Goal: Task Accomplishment & Management: Manage account settings

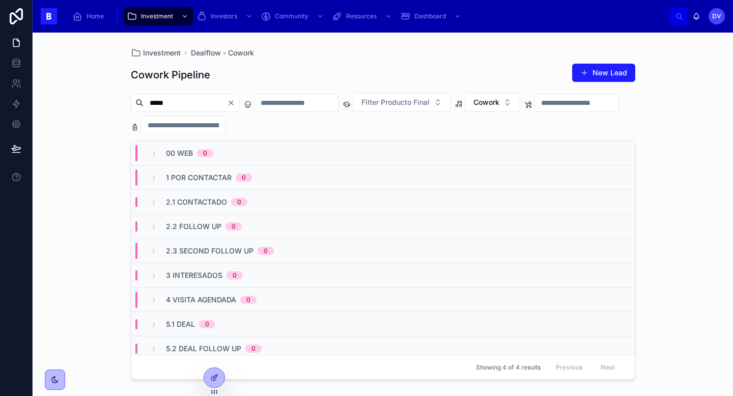
click at [235, 104] on icon "Clear" at bounding box center [231, 103] width 8 height 8
click at [167, 109] on input "text" at bounding box center [185, 103] width 83 height 14
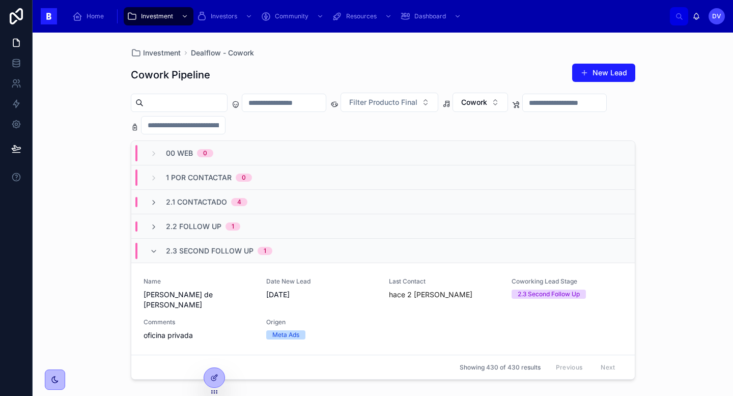
click at [161, 103] on input "text" at bounding box center [185, 103] width 83 height 14
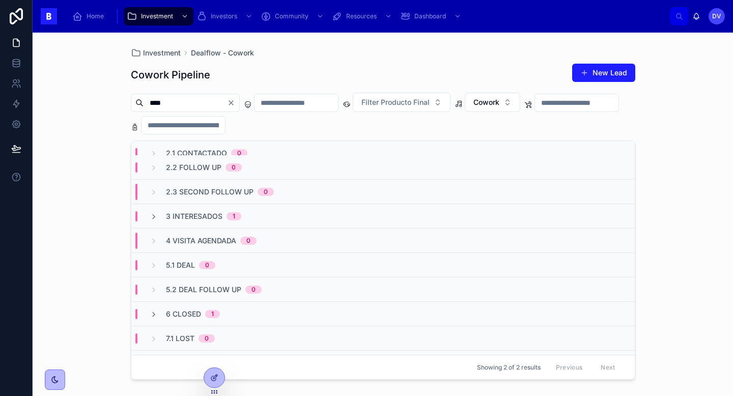
scroll to position [60, 0]
type input "****"
click at [204, 215] on span "3 Interesados" at bounding box center [194, 216] width 56 height 10
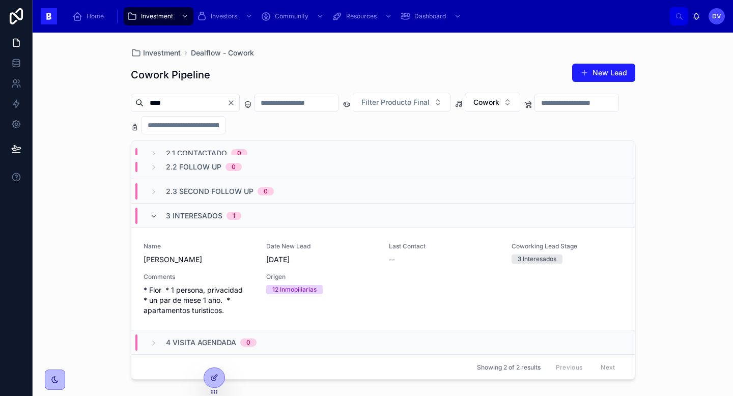
click at [234, 267] on div "Name [PERSON_NAME] Date New Lead [DATE] Last Contact -- Coworking Lead Stage 3 …" at bounding box center [383, 278] width 479 height 73
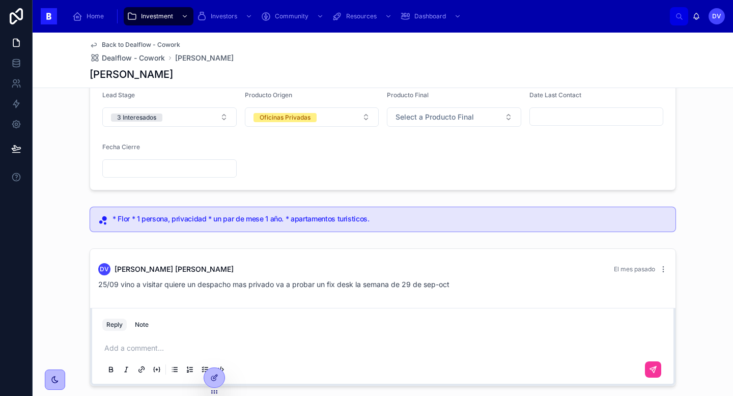
scroll to position [123, 0]
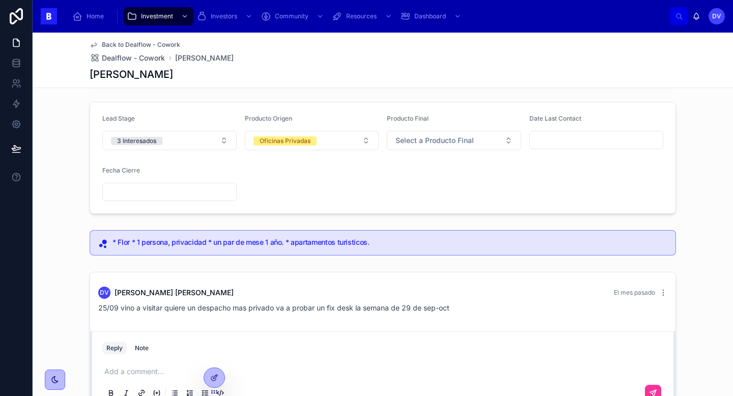
click at [570, 139] on input "text" at bounding box center [596, 140] width 133 height 14
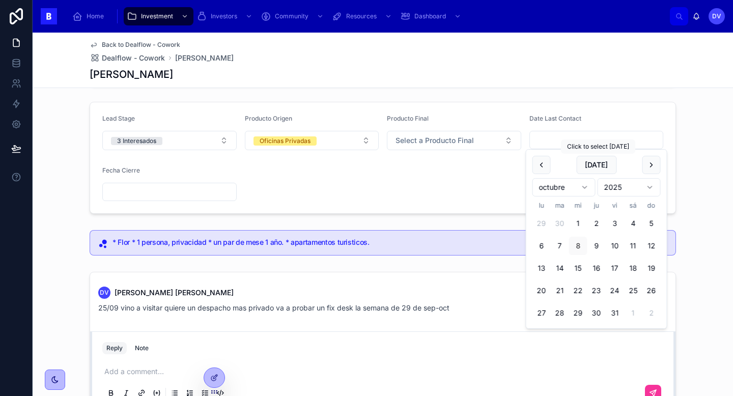
click at [594, 163] on button "[DATE]" at bounding box center [596, 165] width 40 height 18
type input "*********"
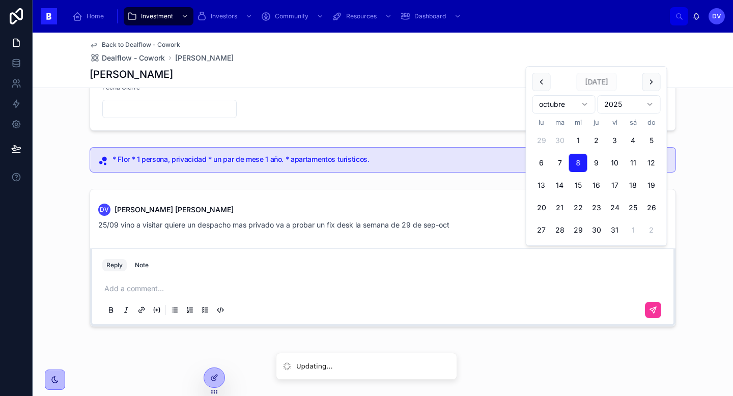
click at [117, 285] on p at bounding box center [384, 288] width 561 height 10
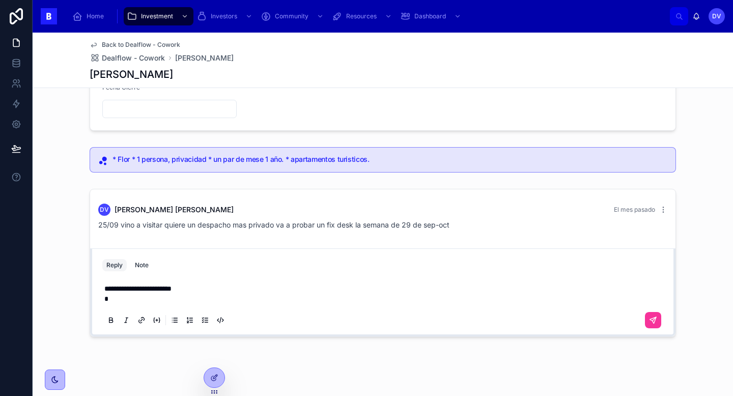
click at [121, 289] on span "**********" at bounding box center [137, 288] width 67 height 7
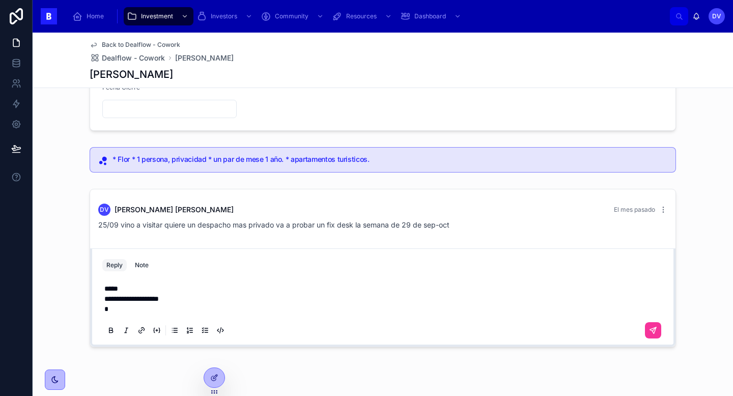
click at [120, 309] on p "**********" at bounding box center [384, 298] width 561 height 31
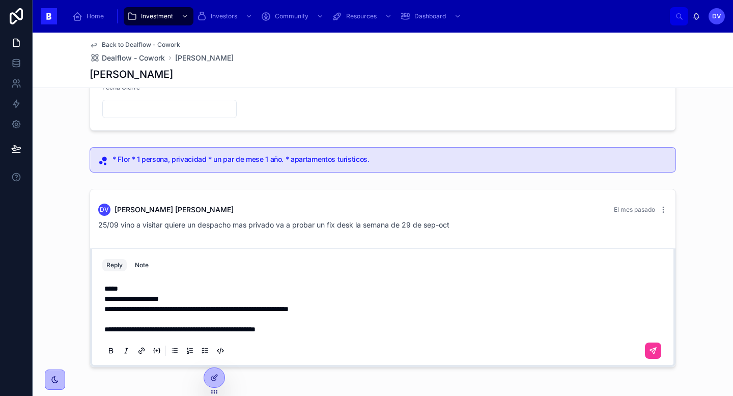
click at [652, 354] on icon at bounding box center [653, 351] width 8 height 8
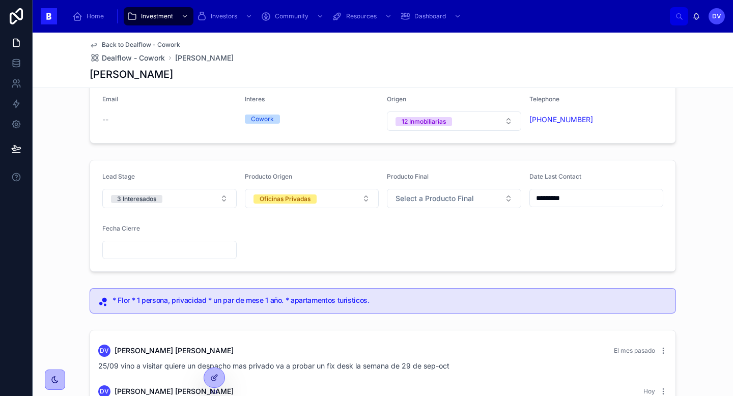
scroll to position [67, 0]
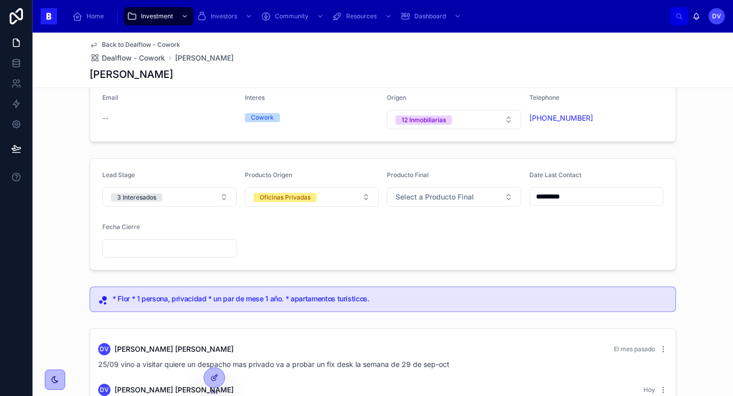
click at [157, 58] on span "Dealflow - Cowork" at bounding box center [133, 58] width 63 height 10
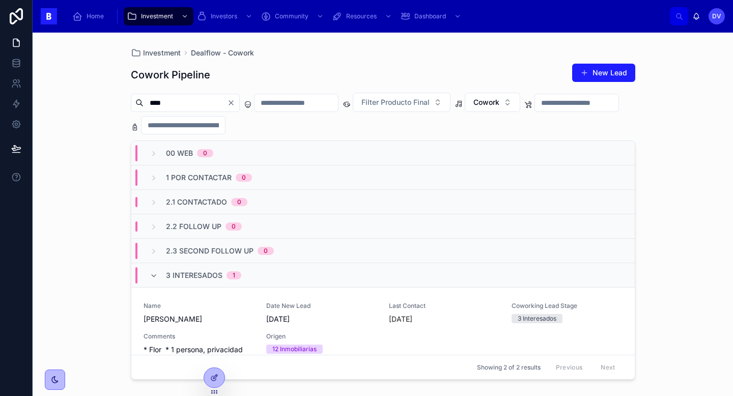
click at [228, 278] on span "1" at bounding box center [233, 275] width 15 height 8
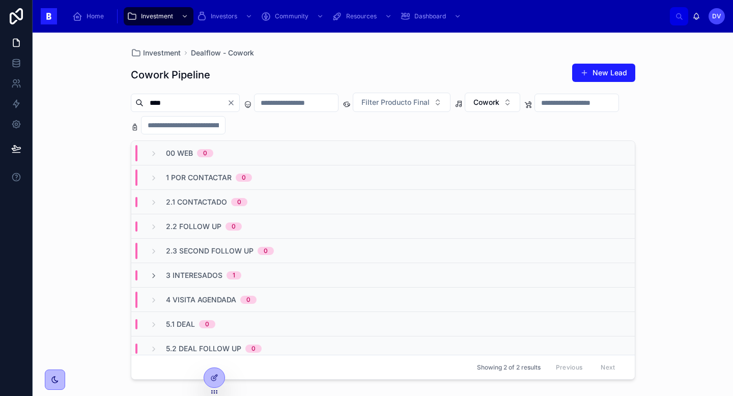
click at [235, 104] on icon "Clear" at bounding box center [231, 103] width 8 height 8
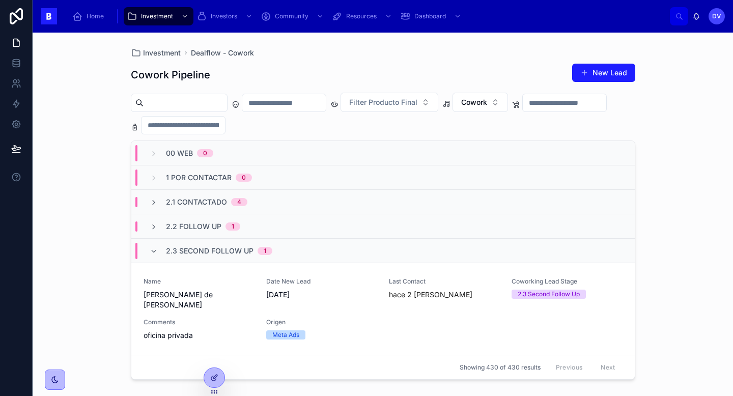
click at [208, 102] on input "text" at bounding box center [185, 103] width 83 height 14
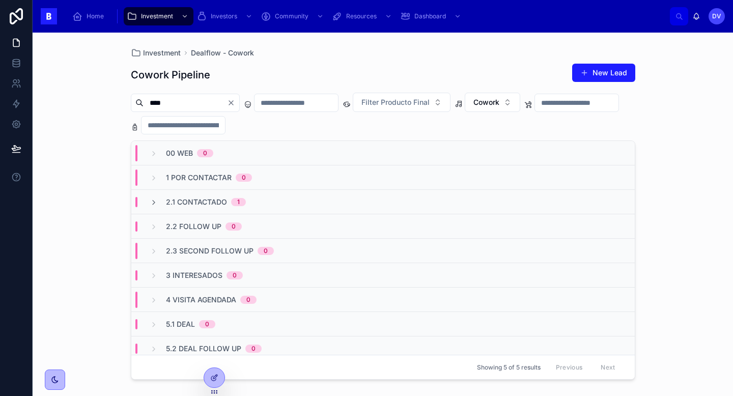
type input "****"
click at [226, 204] on span "2.1 Contactado" at bounding box center [196, 202] width 61 height 10
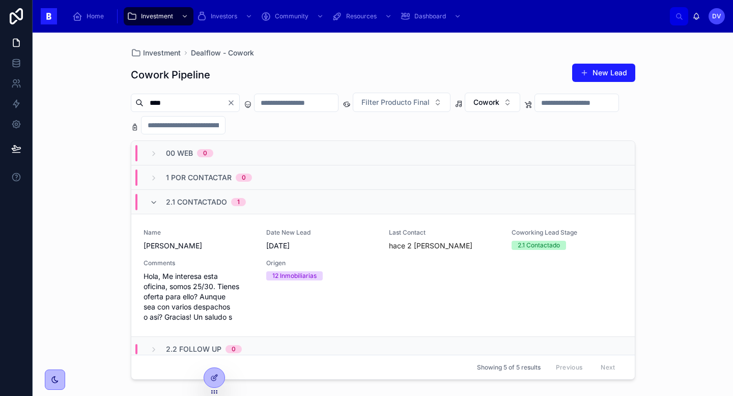
click at [235, 241] on span "[PERSON_NAME]" at bounding box center [199, 246] width 110 height 10
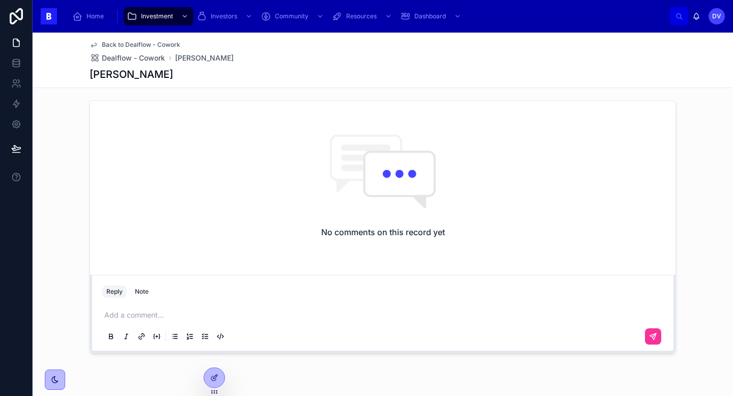
scroll to position [309, 0]
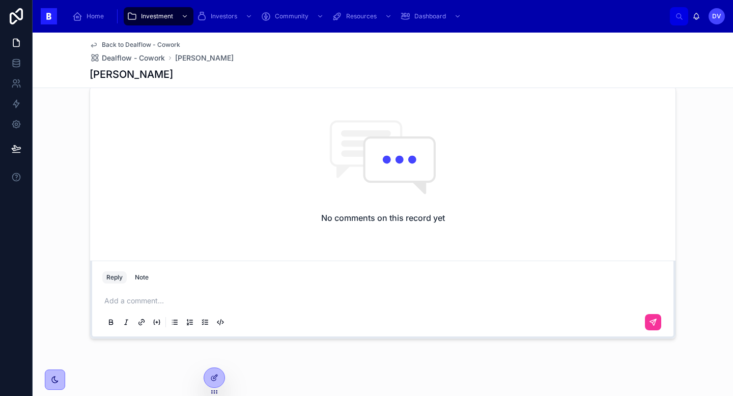
click at [118, 303] on p at bounding box center [384, 301] width 561 height 10
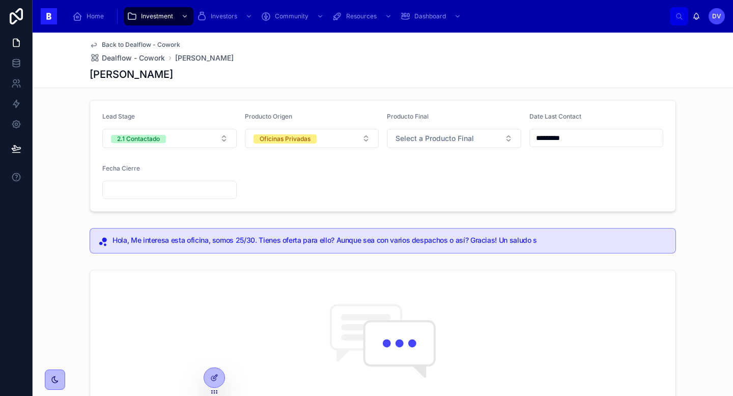
scroll to position [122, 0]
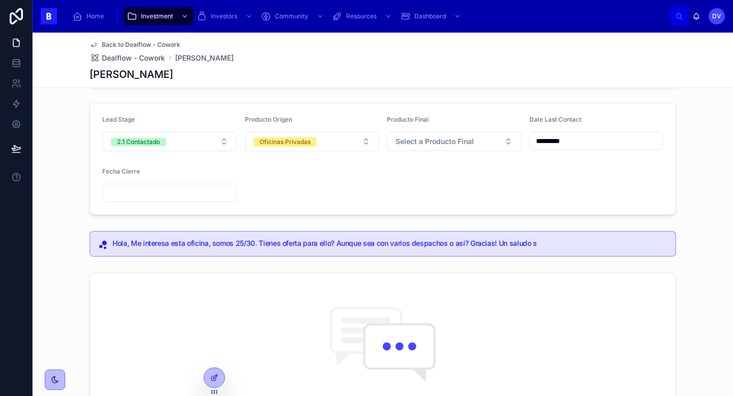
click at [577, 140] on input "*********" at bounding box center [596, 141] width 133 height 14
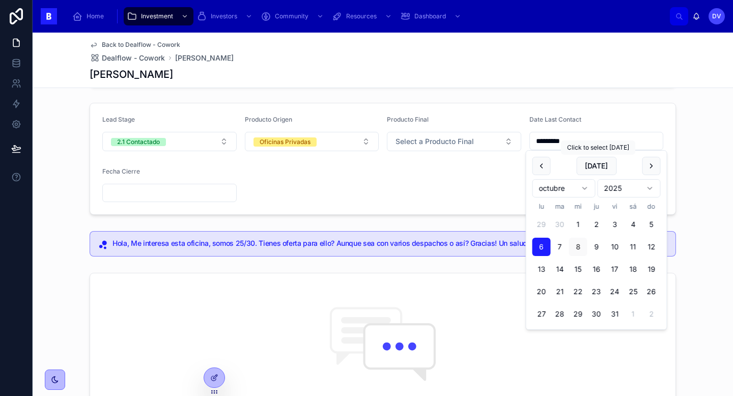
click at [595, 165] on button "[DATE]" at bounding box center [596, 166] width 40 height 18
type input "*********"
click at [445, 200] on form "Lead Stage 2.1 Contactado Producto Origen Oficinas Privadas Producto Final Sele…" at bounding box center [382, 158] width 585 height 111
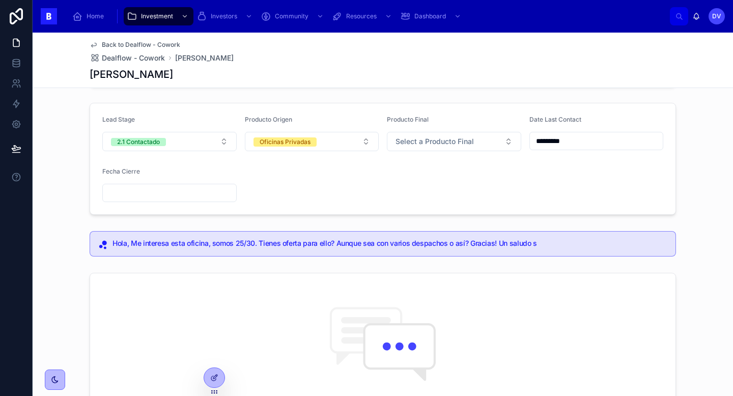
click at [221, 144] on button "2.1 Contactado" at bounding box center [169, 141] width 134 height 19
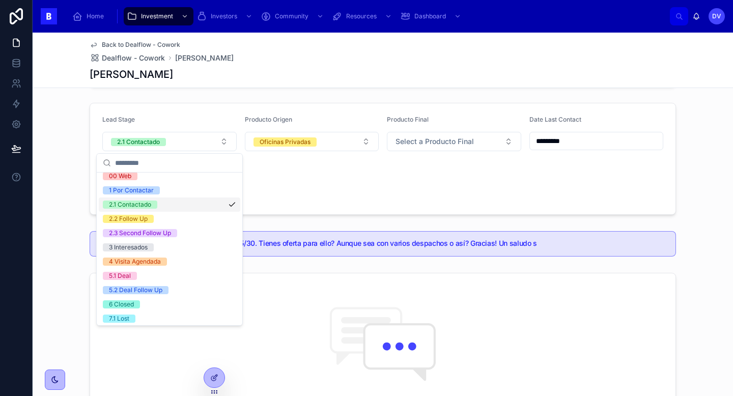
scroll to position [22, 0]
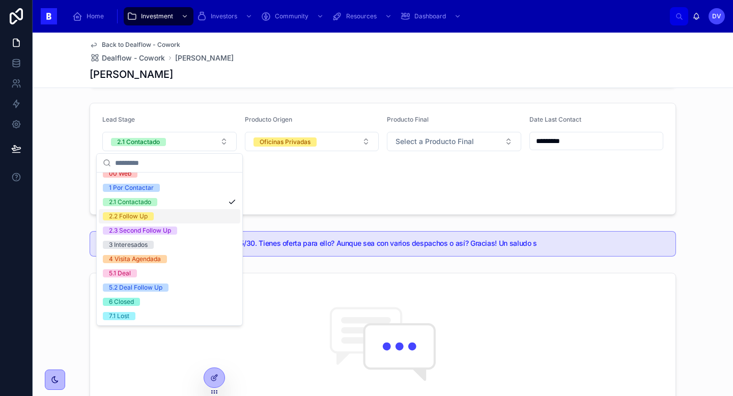
click at [197, 216] on div "2.2 Follow Up" at bounding box center [169, 216] width 141 height 14
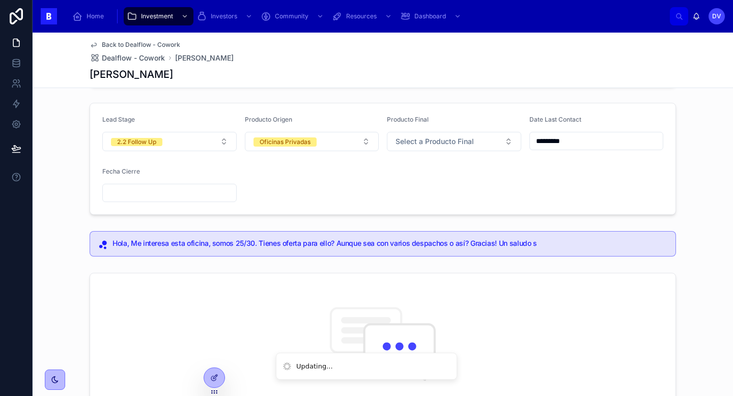
scroll to position [341, 0]
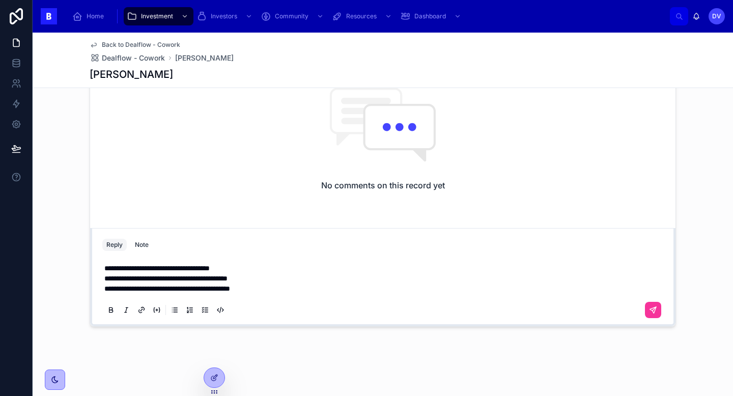
click at [652, 311] on icon at bounding box center [653, 310] width 8 height 8
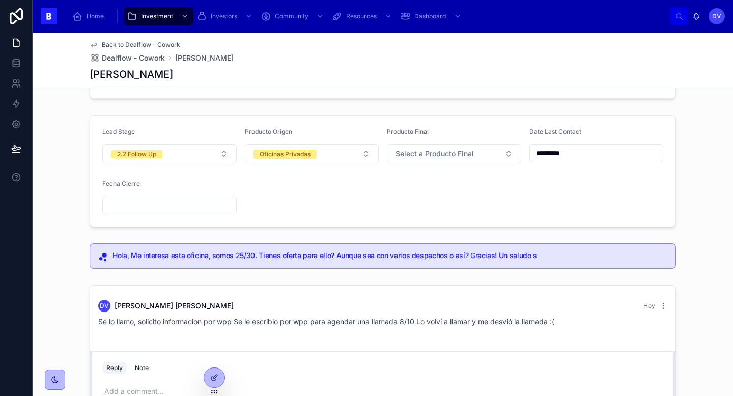
scroll to position [76, 0]
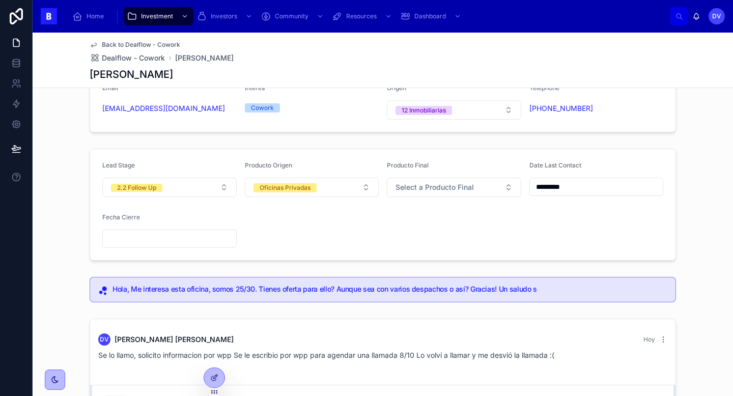
click at [207, 188] on button "2.2 Follow Up" at bounding box center [169, 187] width 134 height 19
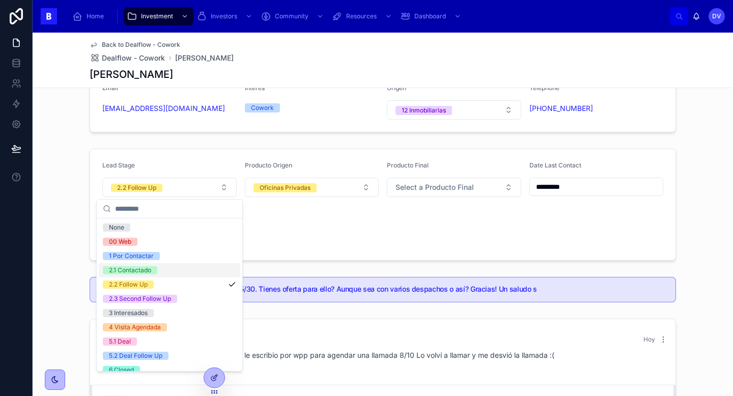
click at [203, 272] on div "2.1 Contactado" at bounding box center [169, 270] width 141 height 14
